Goal: Information Seeking & Learning: Learn about a topic

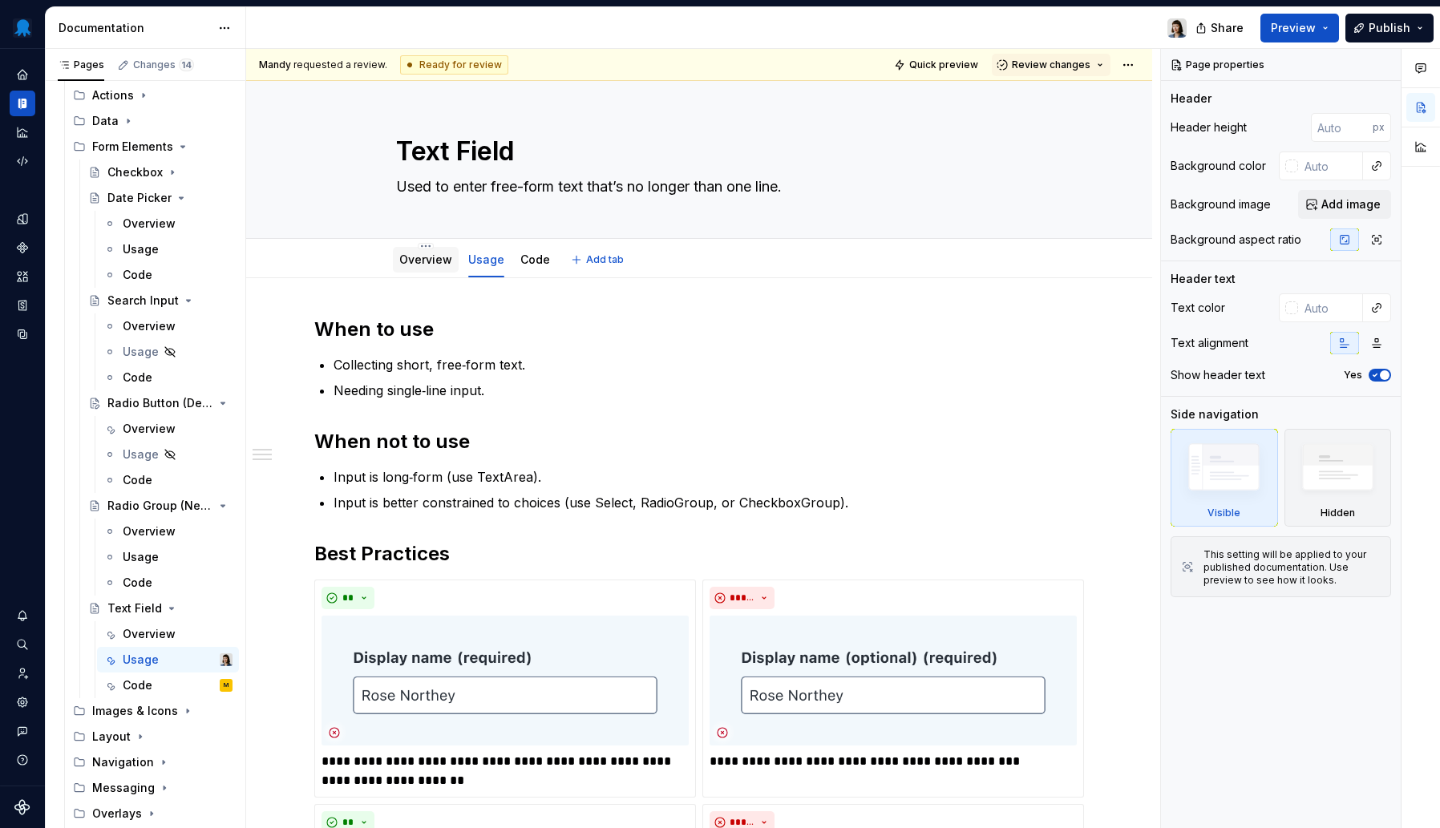
click at [406, 261] on link "Overview" at bounding box center [425, 260] width 53 height 14
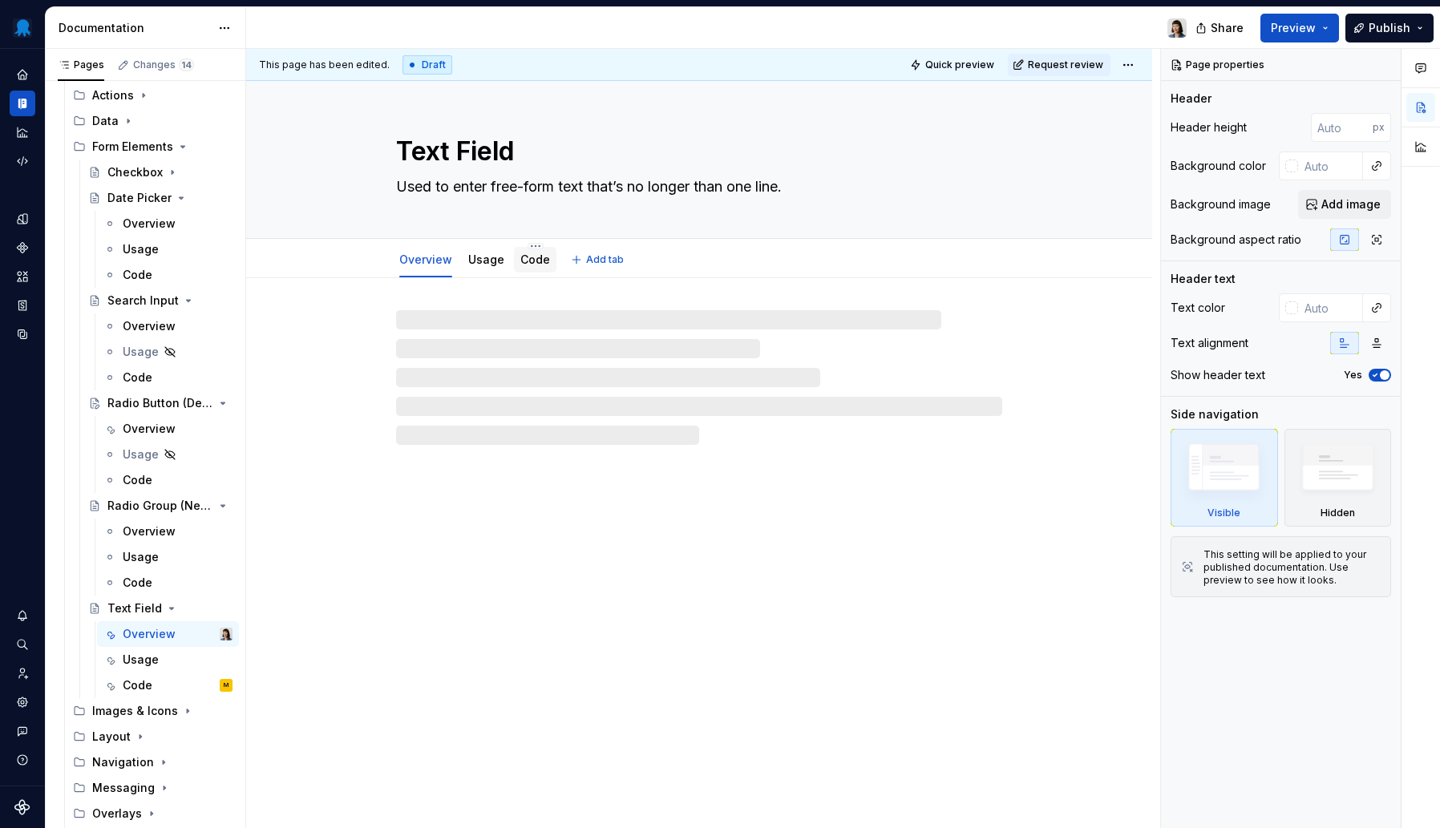
click at [534, 263] on link "Code" at bounding box center [535, 260] width 30 height 14
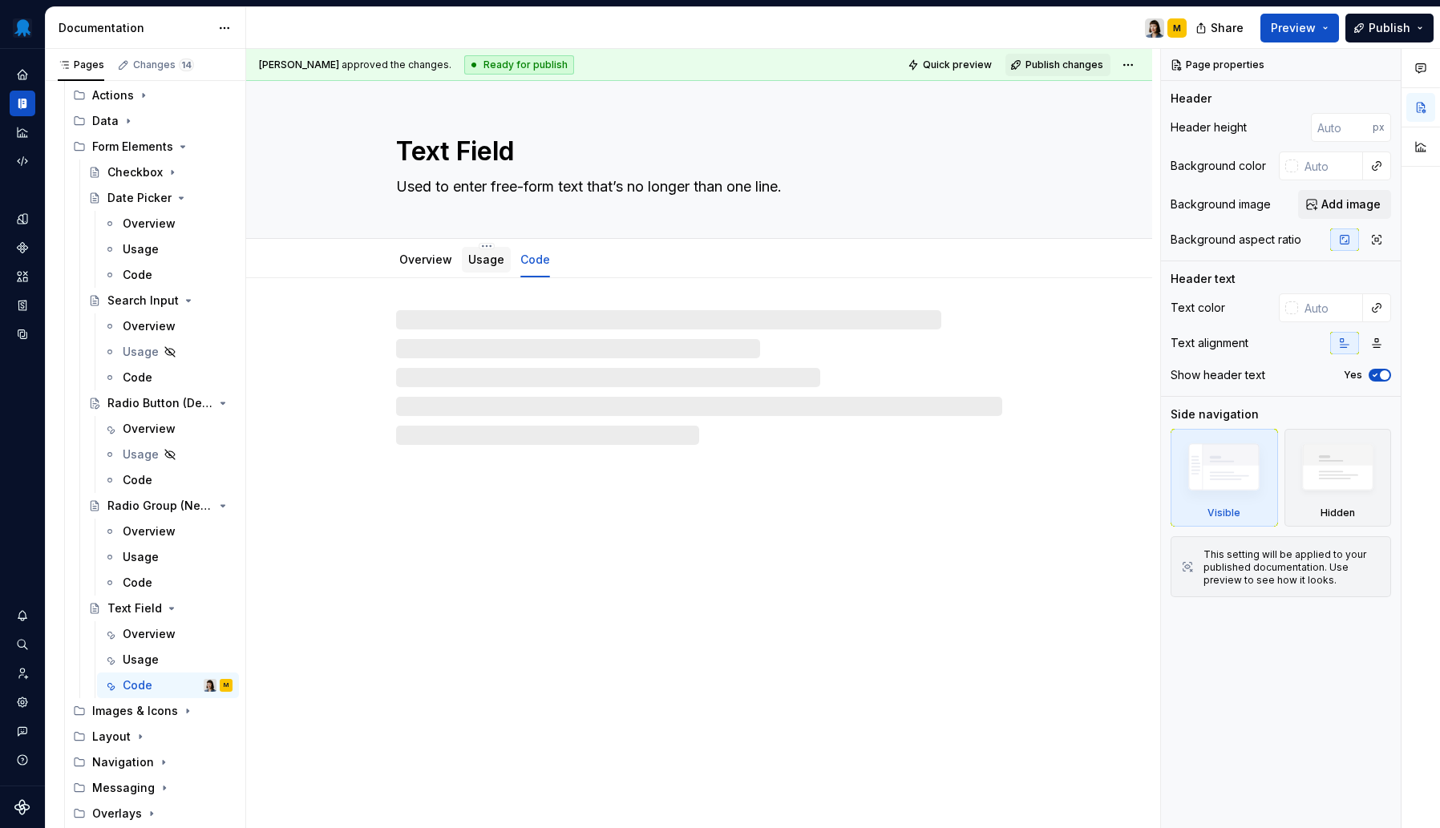
click at [468, 264] on link "Usage" at bounding box center [486, 260] width 36 height 14
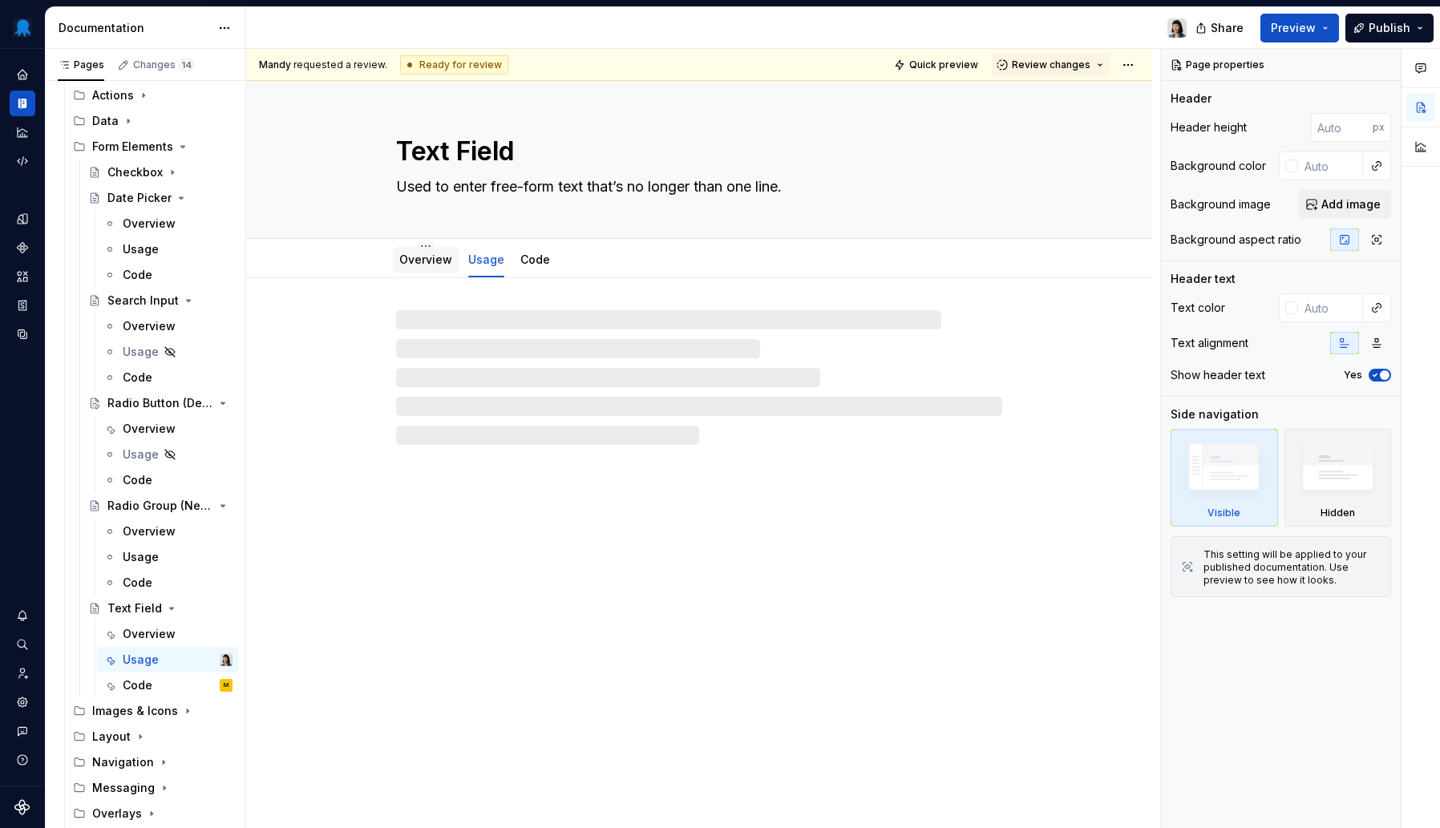
click at [435, 263] on link "Overview" at bounding box center [425, 260] width 53 height 14
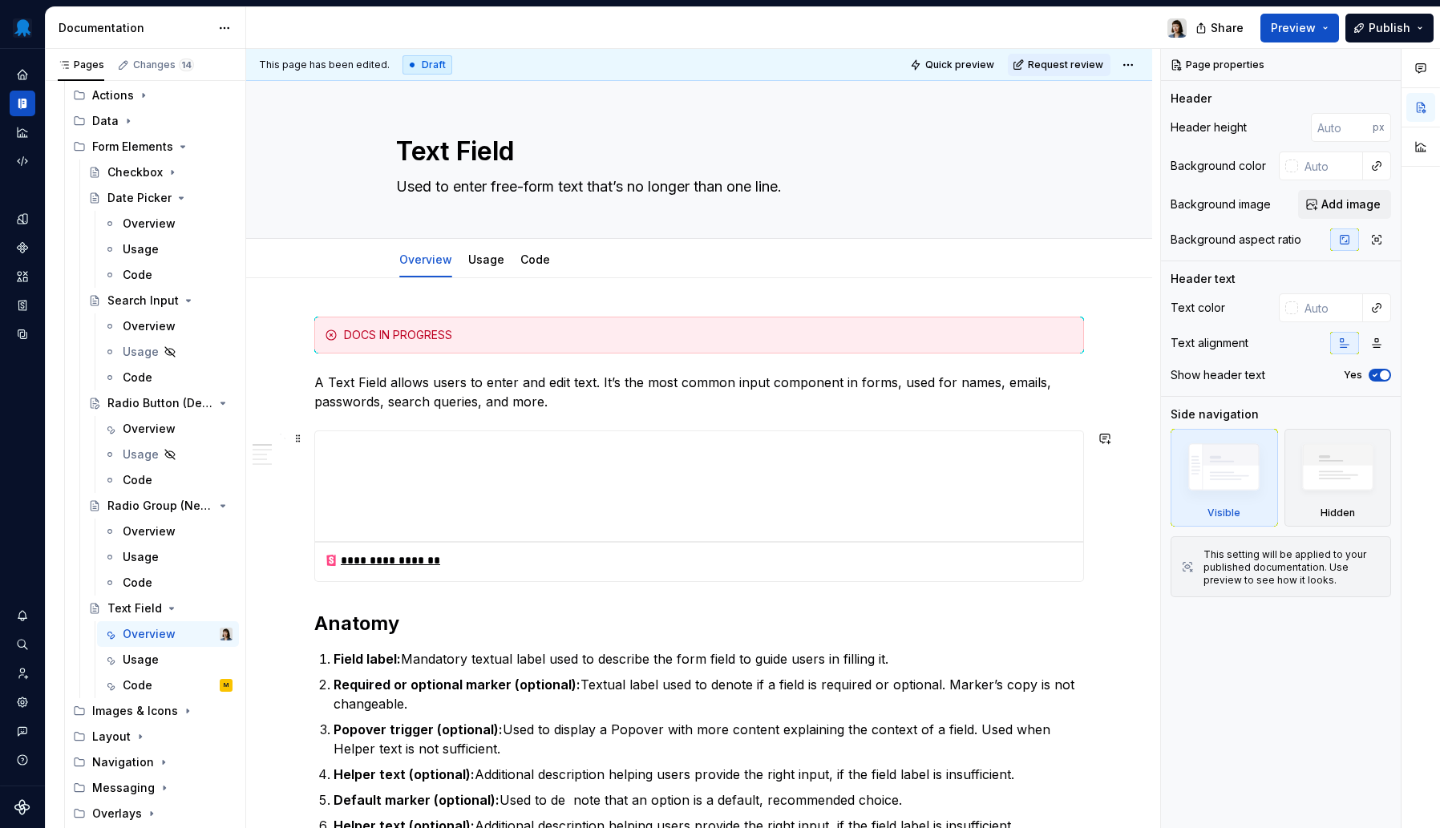
scroll to position [337, 0]
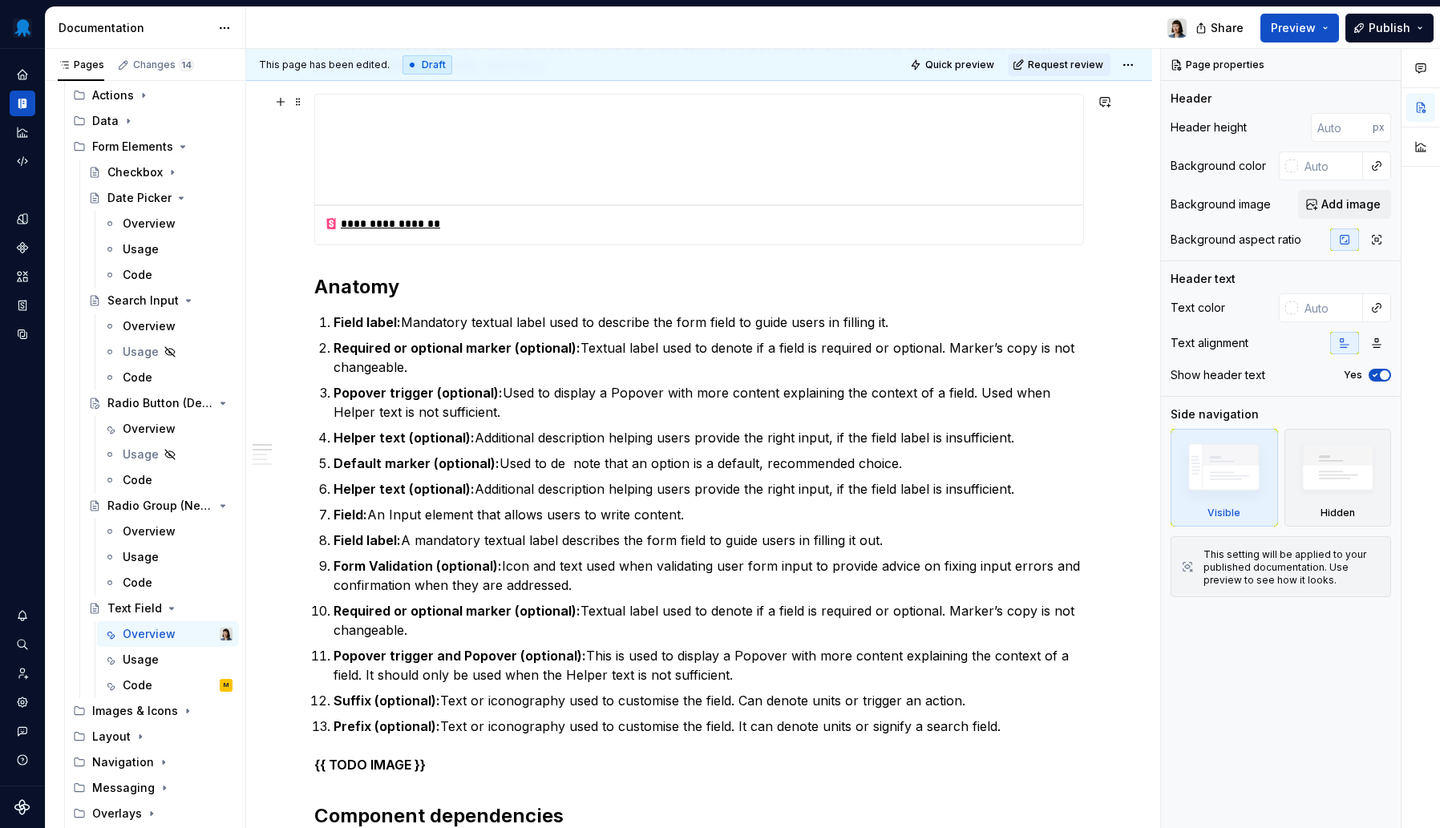
type textarea "*"
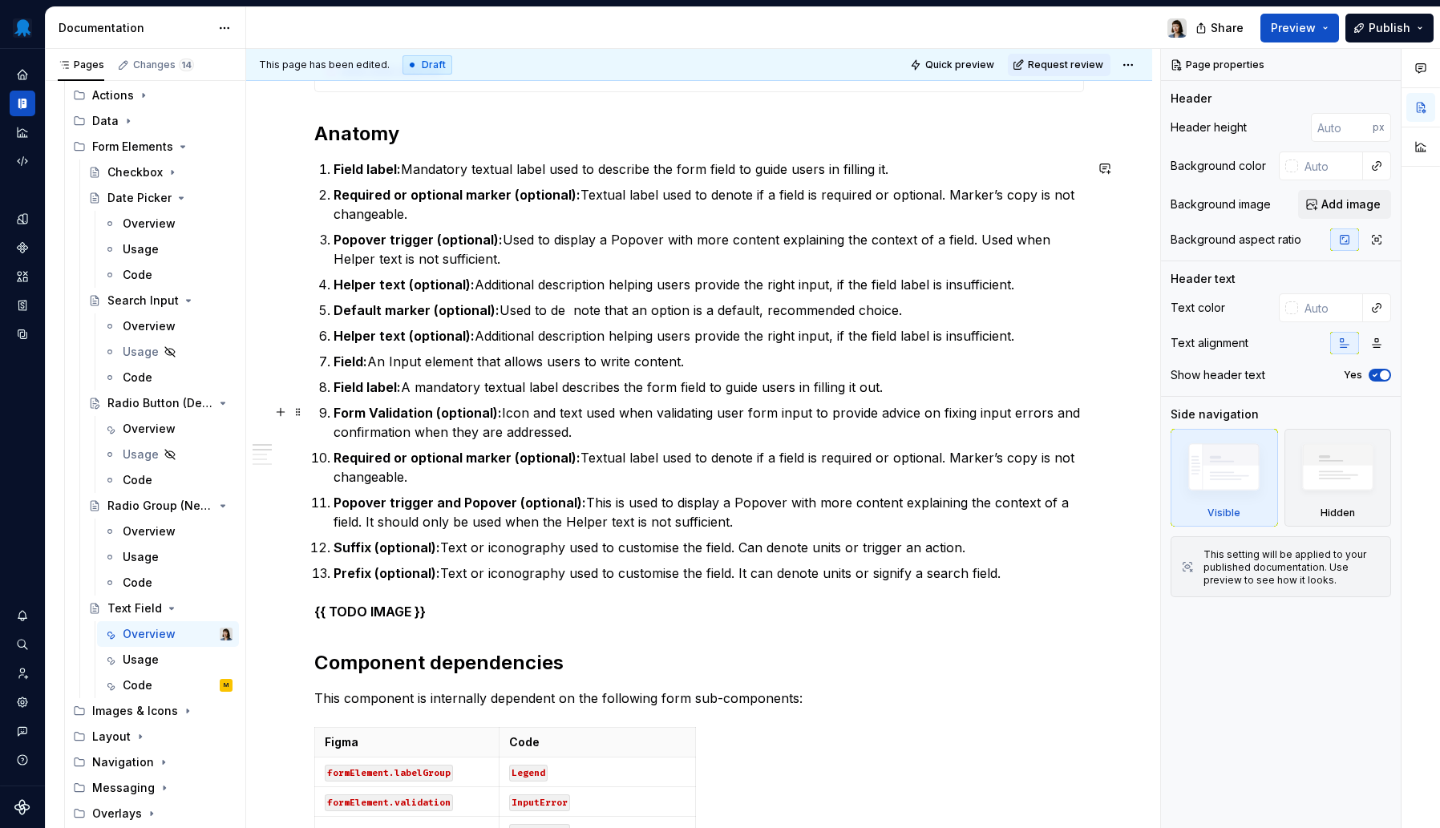
scroll to position [159, 0]
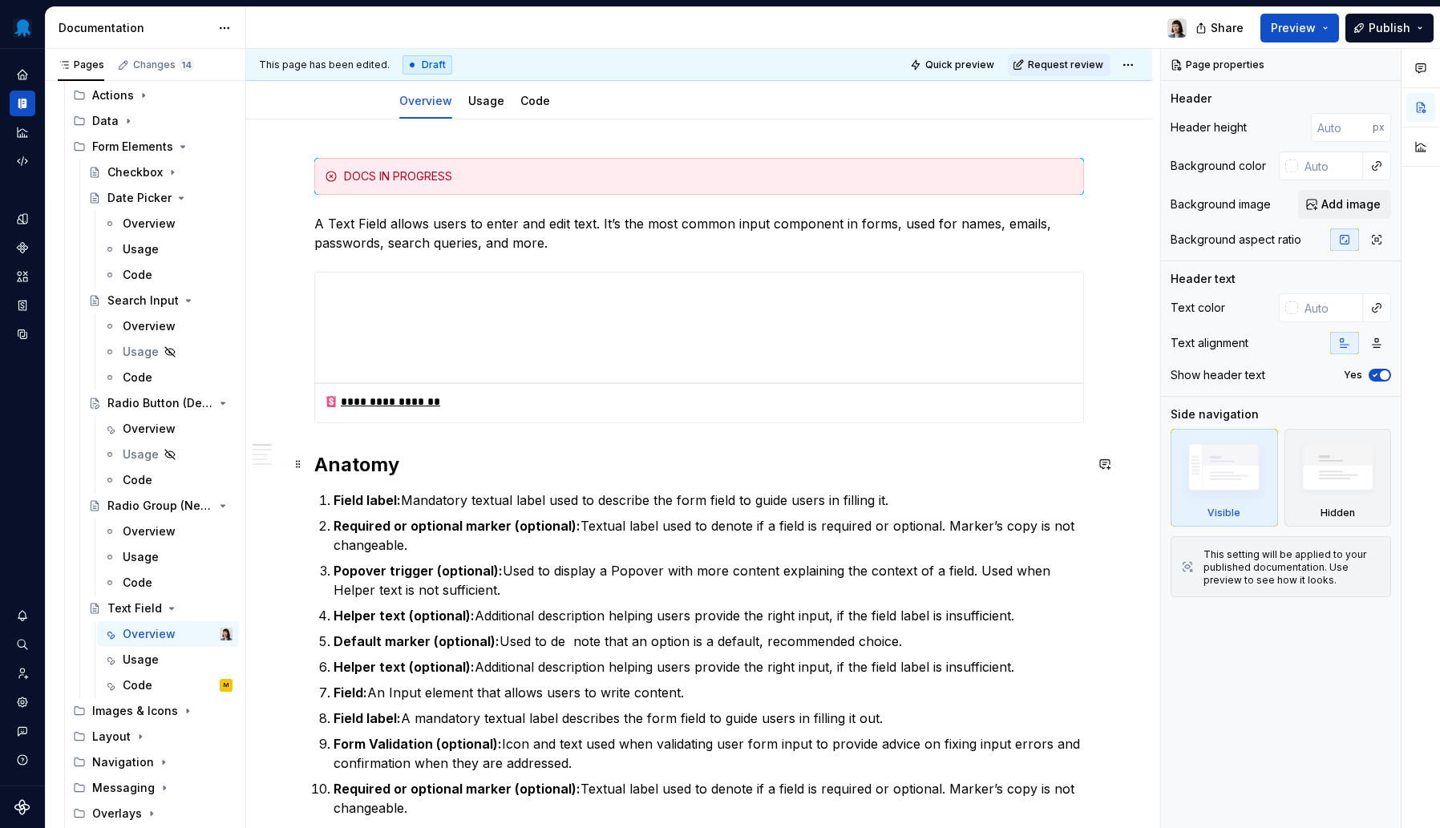
click at [467, 466] on h2 "Anatomy" at bounding box center [699, 465] width 770 height 26
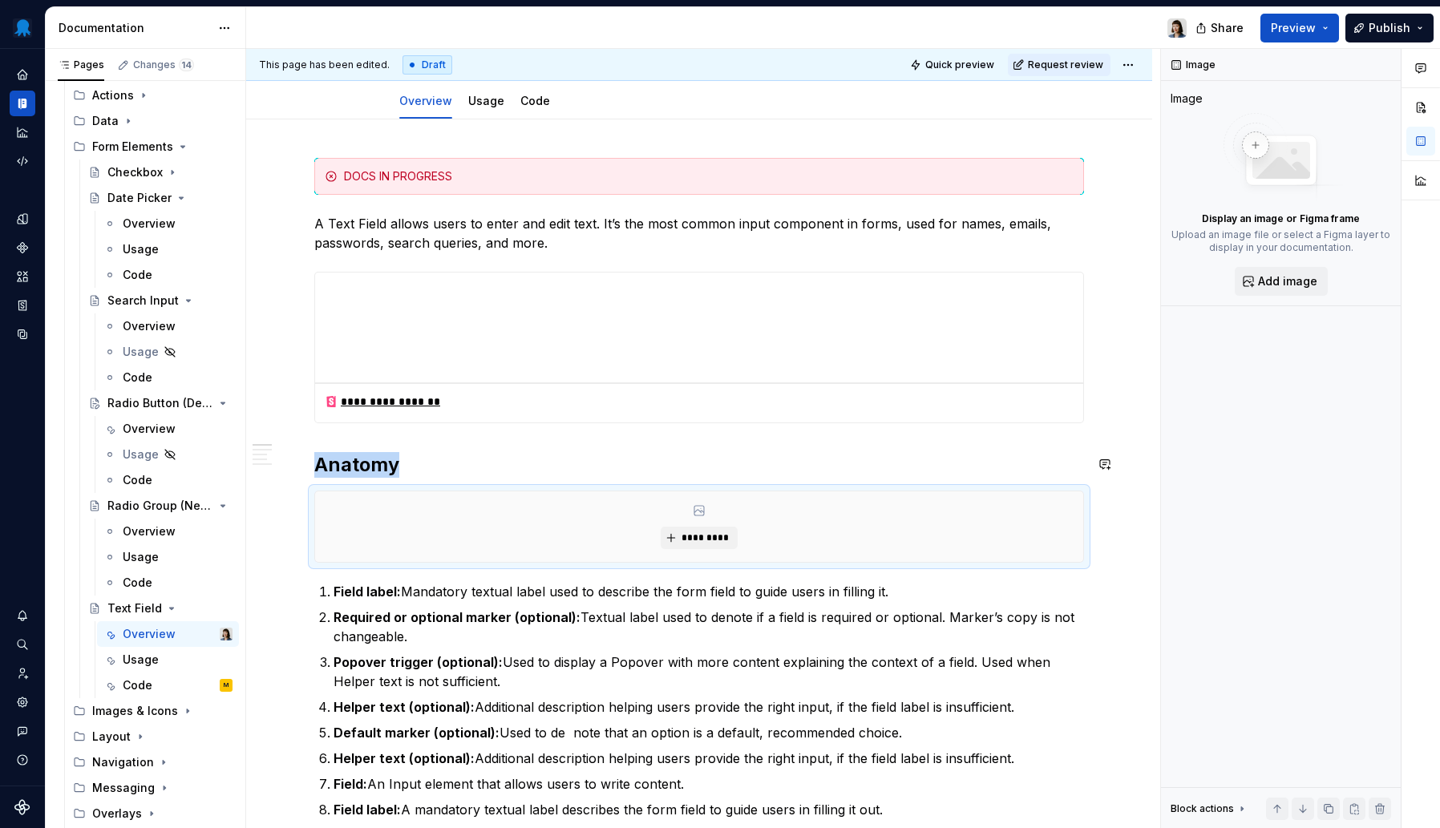
scroll to position [689, 0]
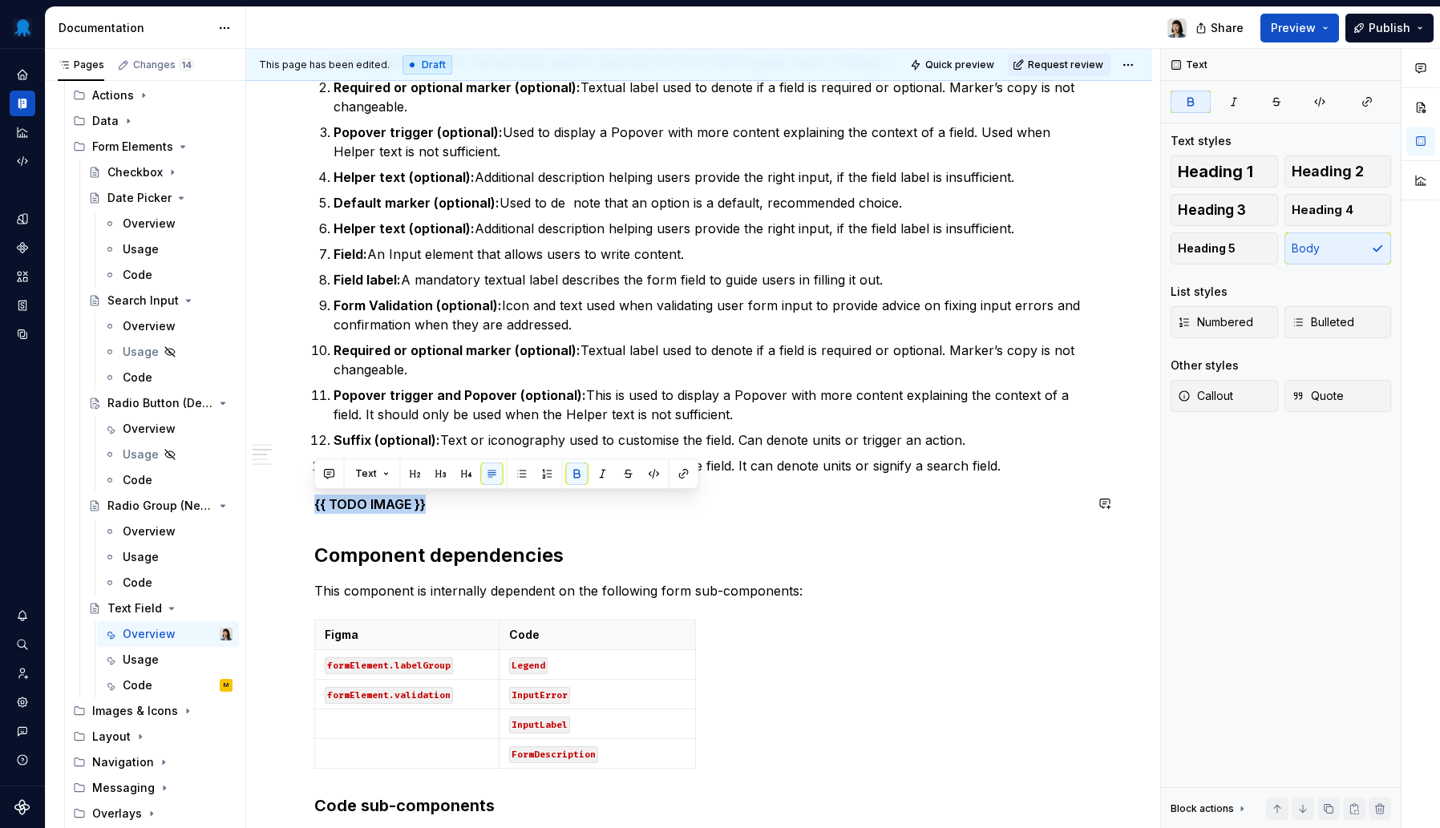
drag, startPoint x: 439, startPoint y: 502, endPoint x: 265, endPoint y: 491, distance: 174.3
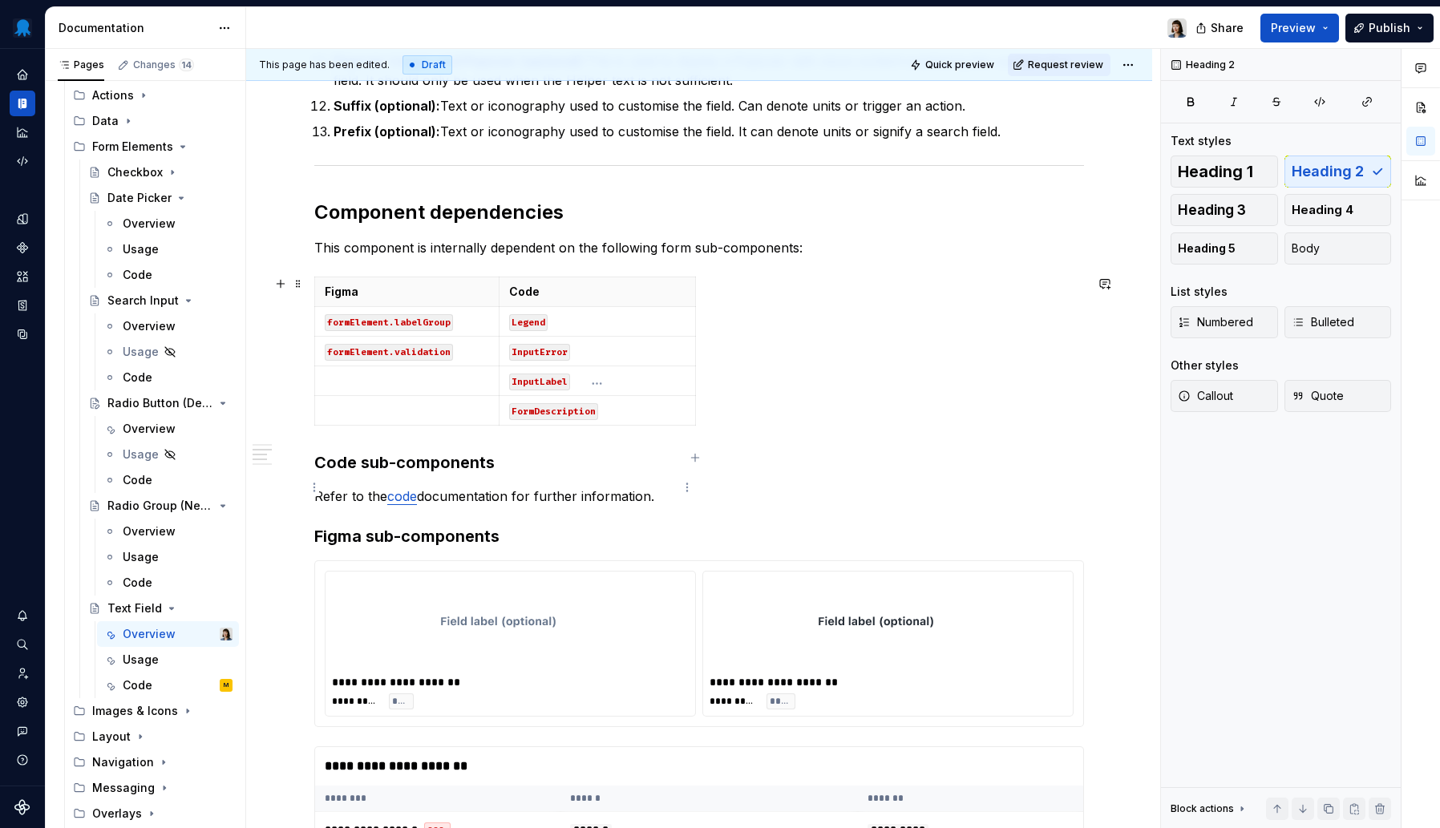
scroll to position [1036, 0]
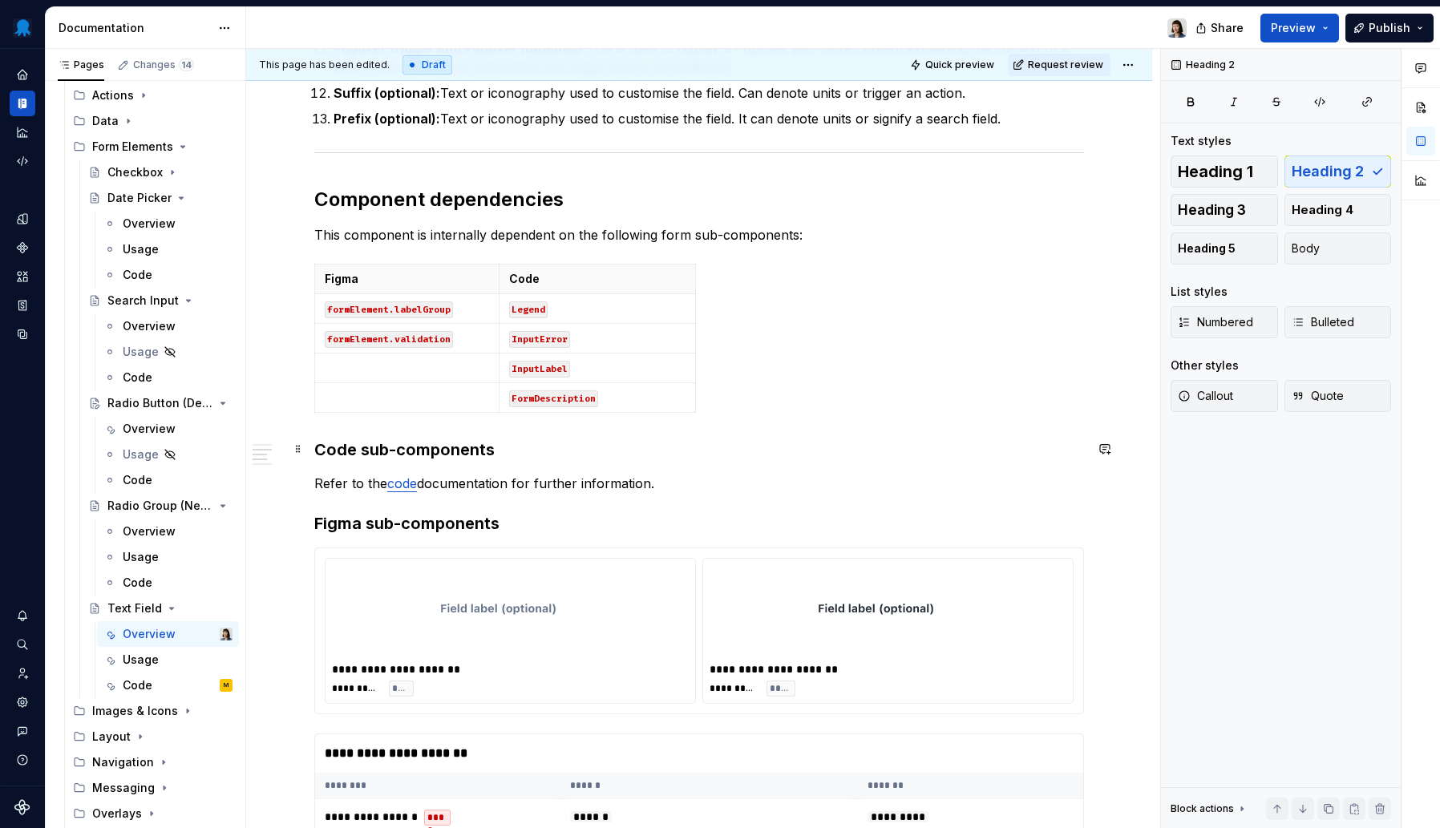
click at [504, 459] on h3 "Code sub-components" at bounding box center [699, 450] width 770 height 22
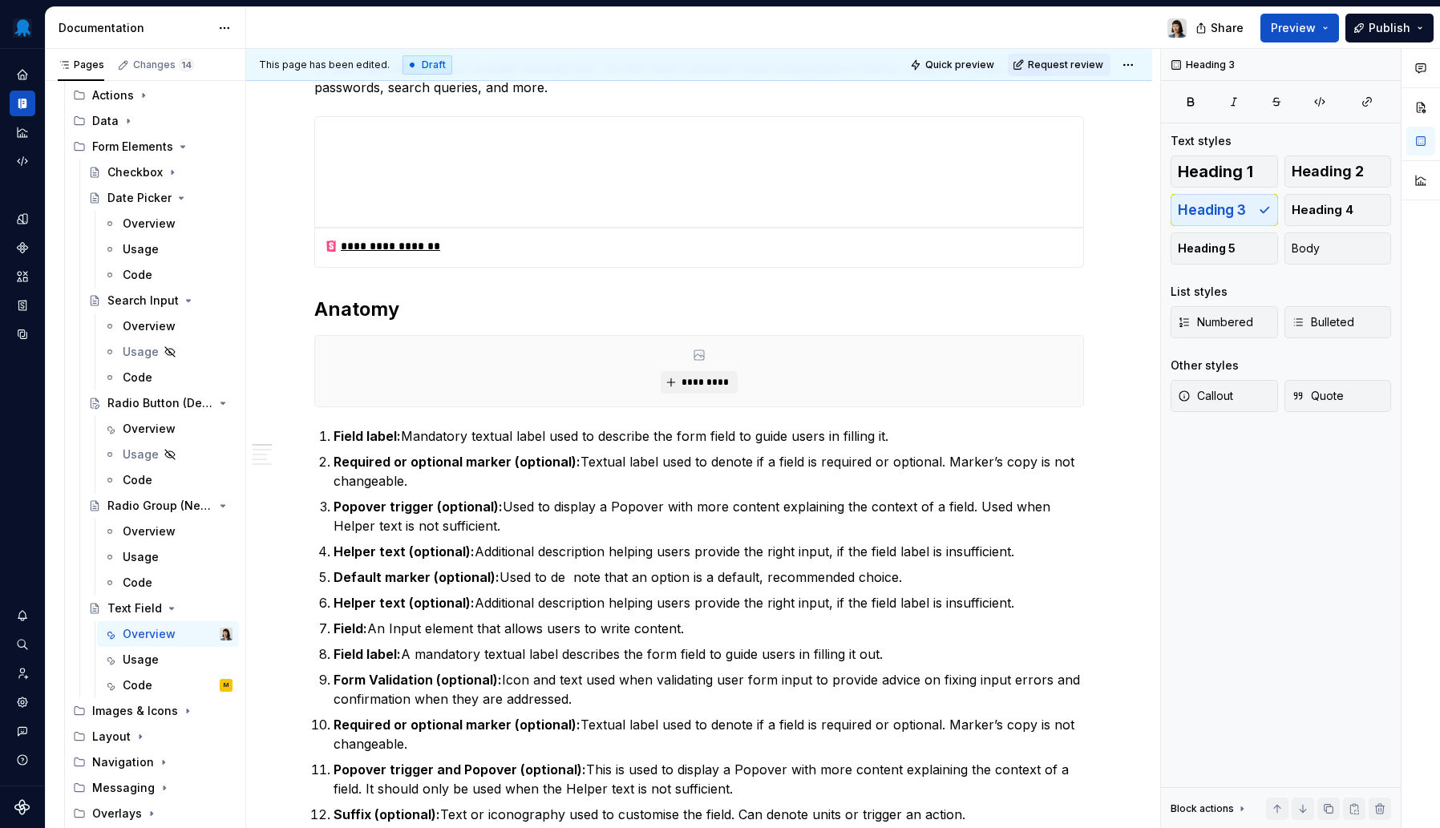
scroll to position [845, 0]
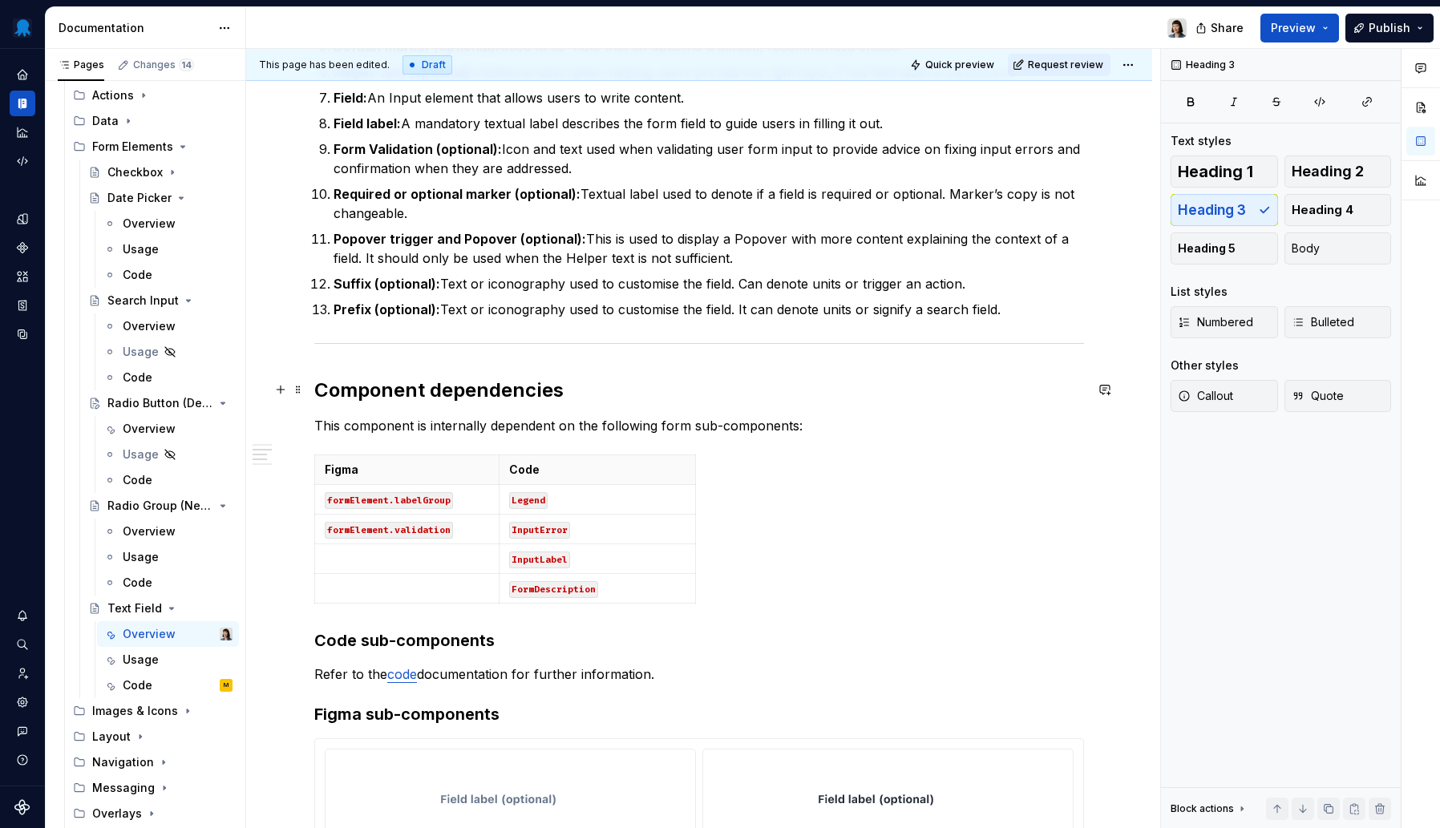
click at [555, 390] on h2 "Component dependencies" at bounding box center [699, 391] width 770 height 26
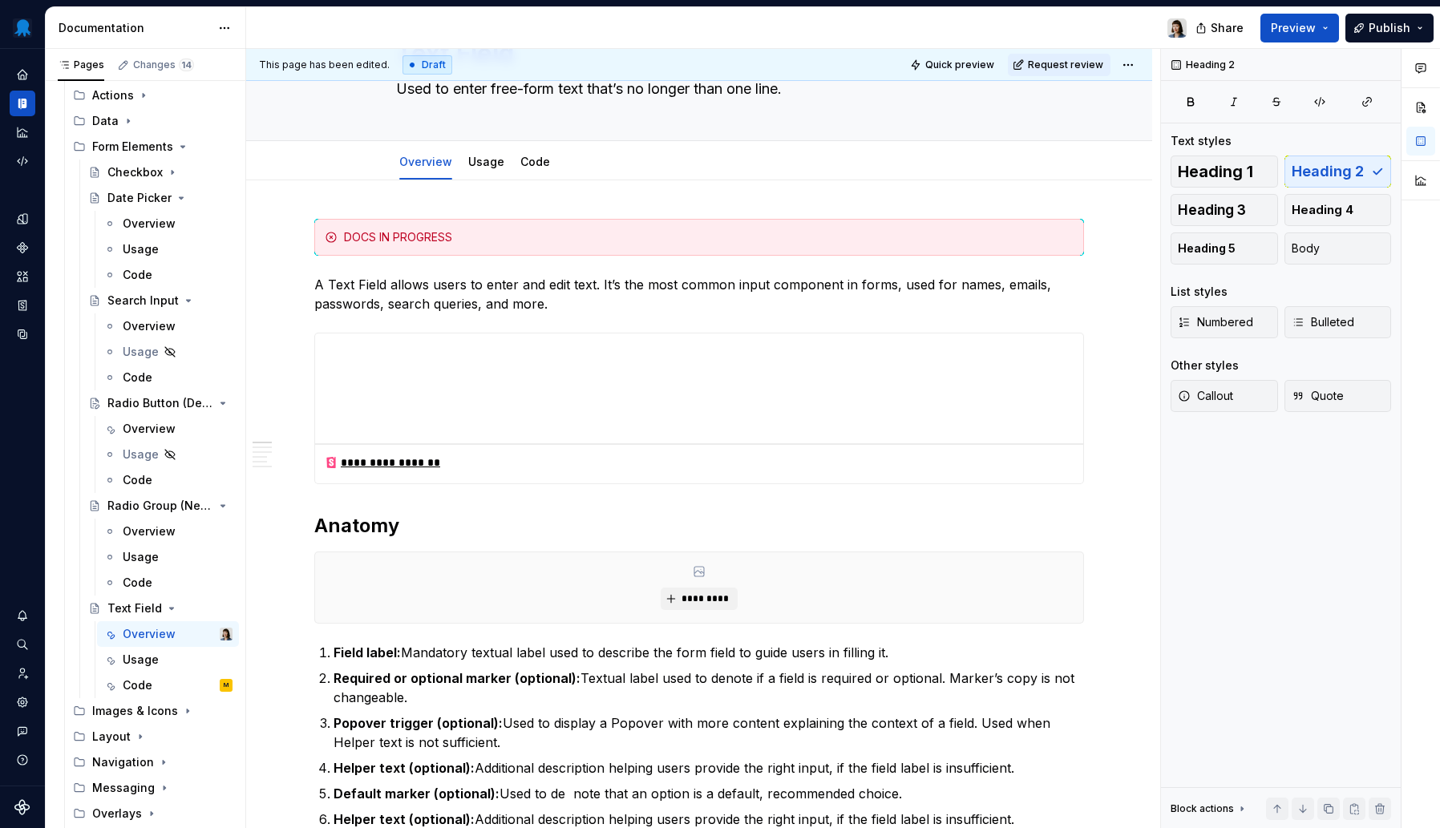
scroll to position [0, 0]
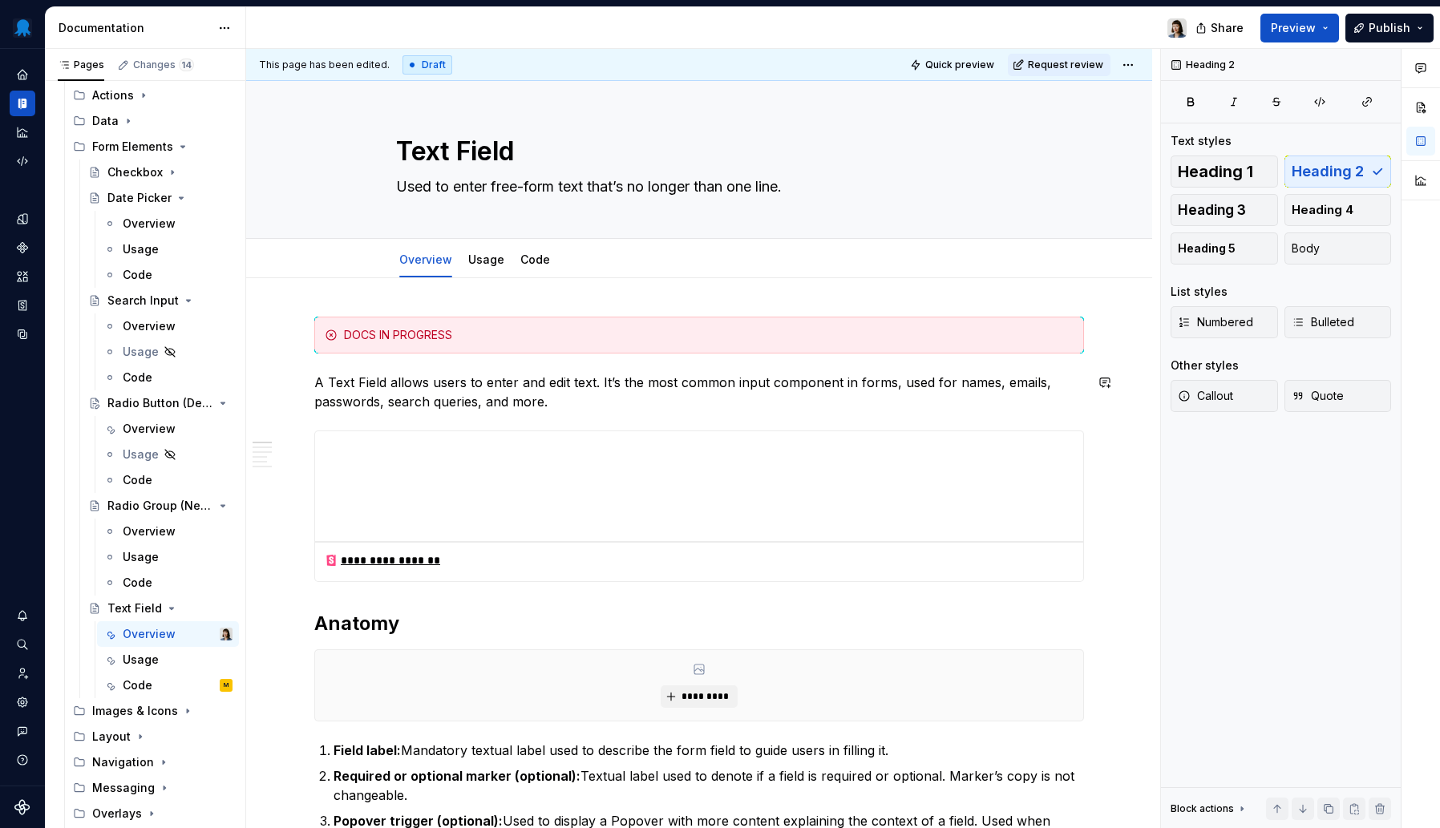
type textarea "*"
